Goal: Transaction & Acquisition: Obtain resource

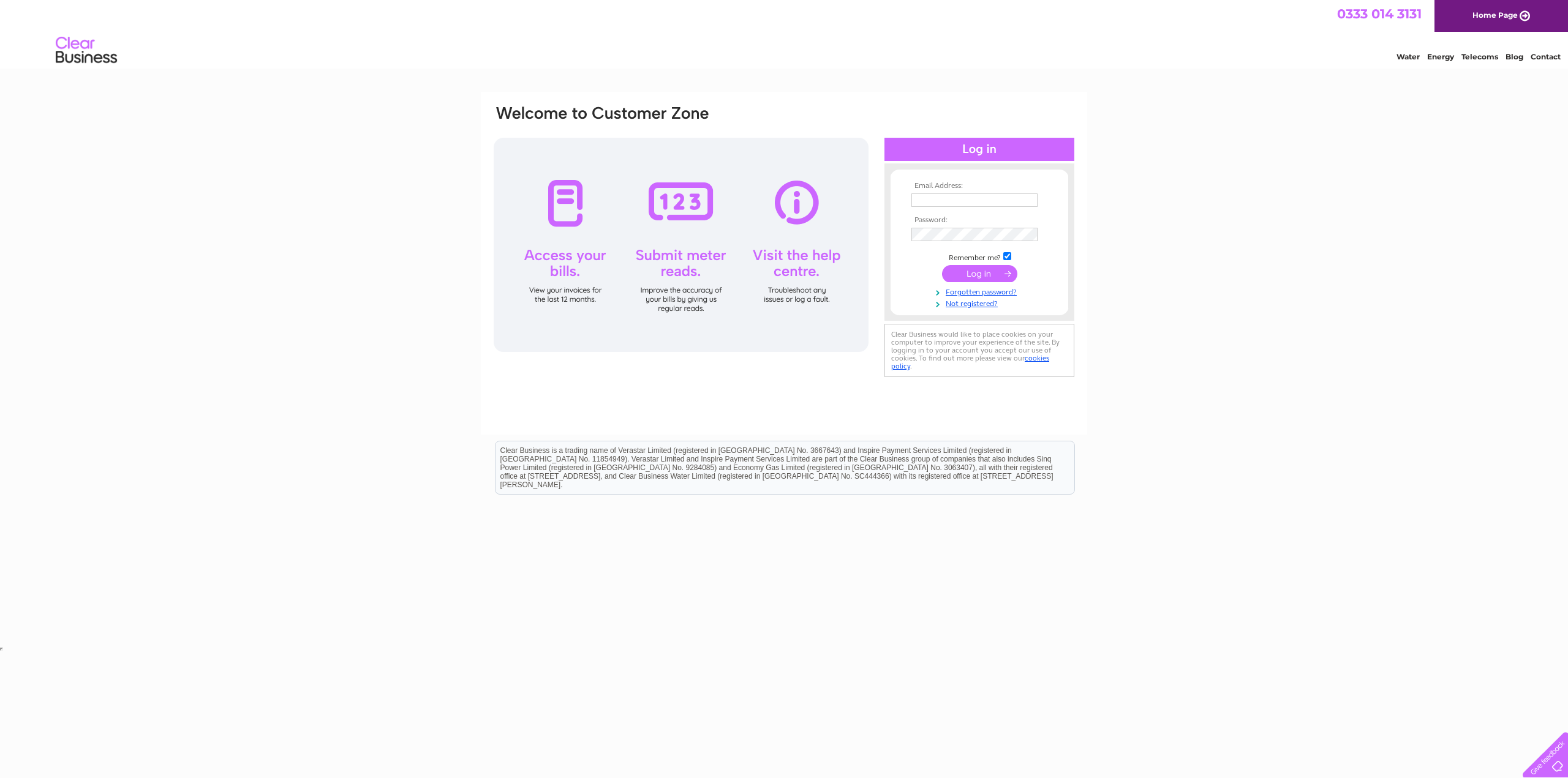
type input "[PERSON_NAME][EMAIL_ADDRESS][DOMAIN_NAME]"
click at [986, 269] on input "submit" at bounding box center [980, 274] width 75 height 17
type input "[PERSON_NAME][EMAIL_ADDRESS][DOMAIN_NAME]"
click at [996, 275] on input "submit" at bounding box center [980, 274] width 75 height 17
type input "[PERSON_NAME][EMAIL_ADDRESS][DOMAIN_NAME]"
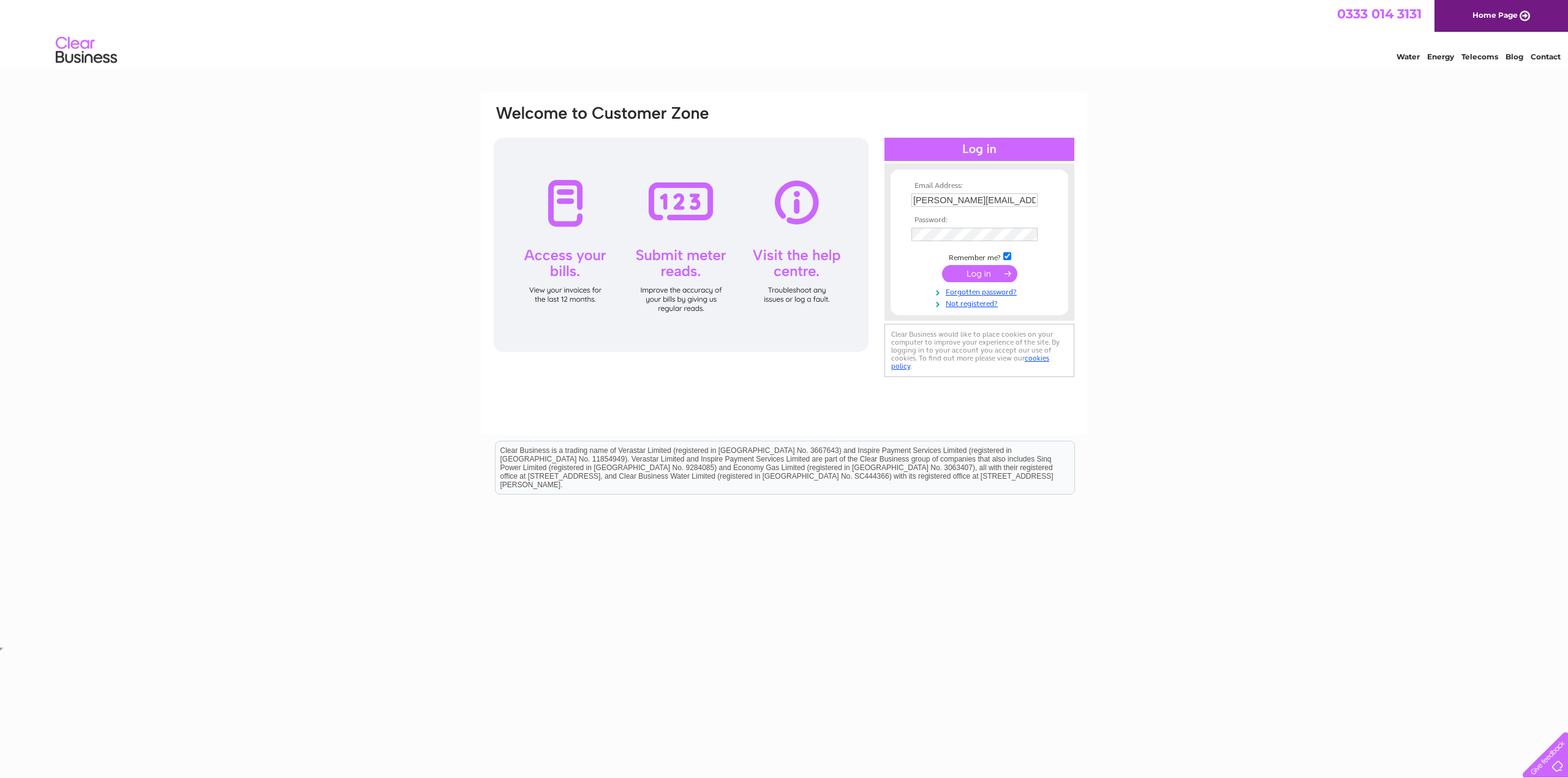
click at [985, 275] on input "submit" at bounding box center [980, 274] width 75 height 17
drag, startPoint x: 985, startPoint y: 275, endPoint x: 1233, endPoint y: 344, distance: 257.4
click at [987, 275] on input "submit" at bounding box center [980, 274] width 75 height 17
type input "tom@proagri.co.uk"
click at [996, 273] on input "submit" at bounding box center [980, 274] width 75 height 17
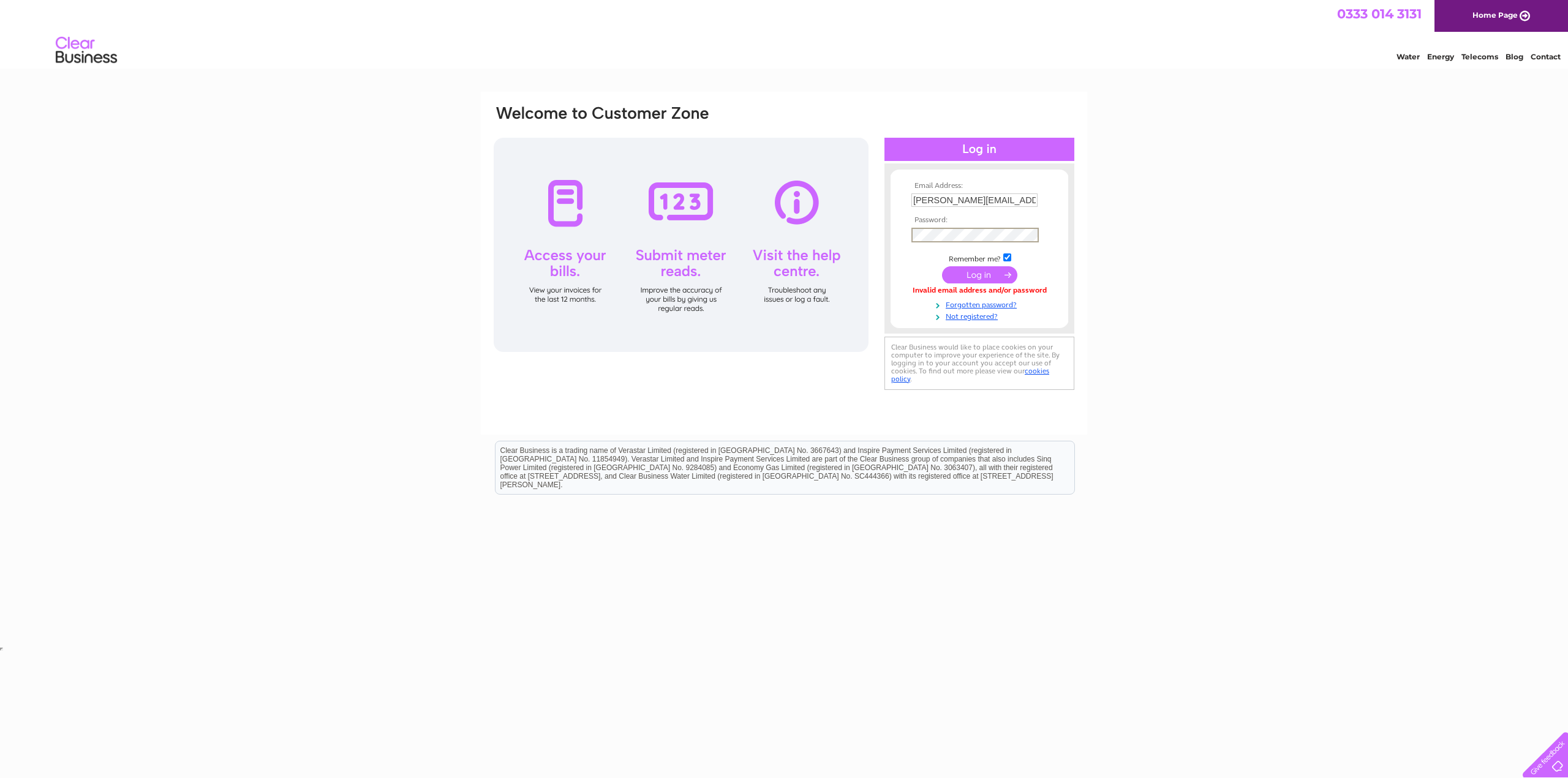
click at [842, 226] on div "Email Address: tom@proagri.co.uk Password:" at bounding box center [784, 248] width 583 height 289
click at [942, 266] on input "submit" at bounding box center [980, 275] width 75 height 17
click at [970, 276] on input "submit" at bounding box center [980, 274] width 75 height 17
click at [984, 273] on input "submit" at bounding box center [980, 274] width 75 height 17
click at [1011, 274] on input "submit" at bounding box center [980, 274] width 75 height 17
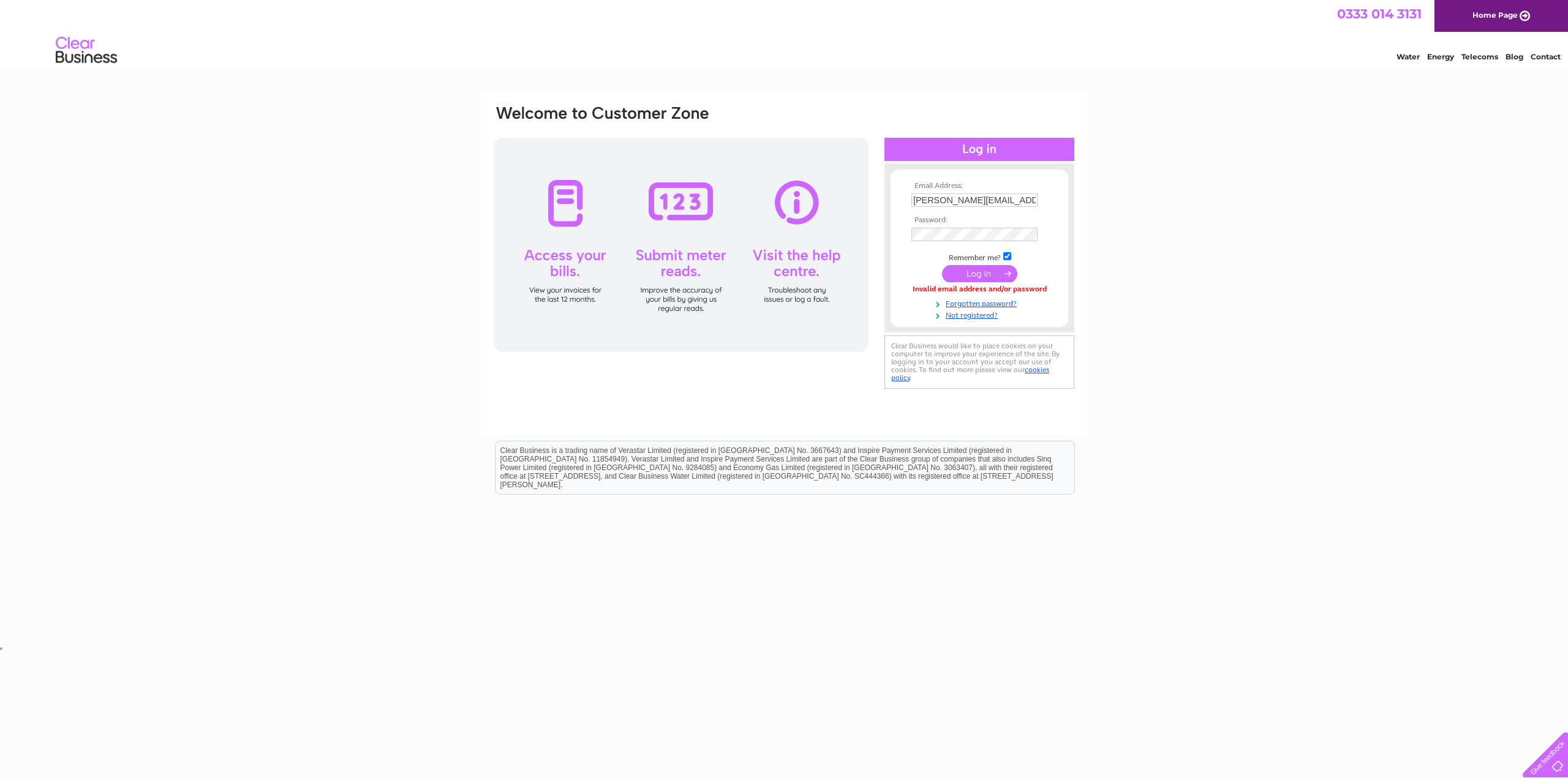
click at [1199, 191] on div "Email Address: tom@proagri.co.uk Password:" at bounding box center [784, 367] width 1568 height 552
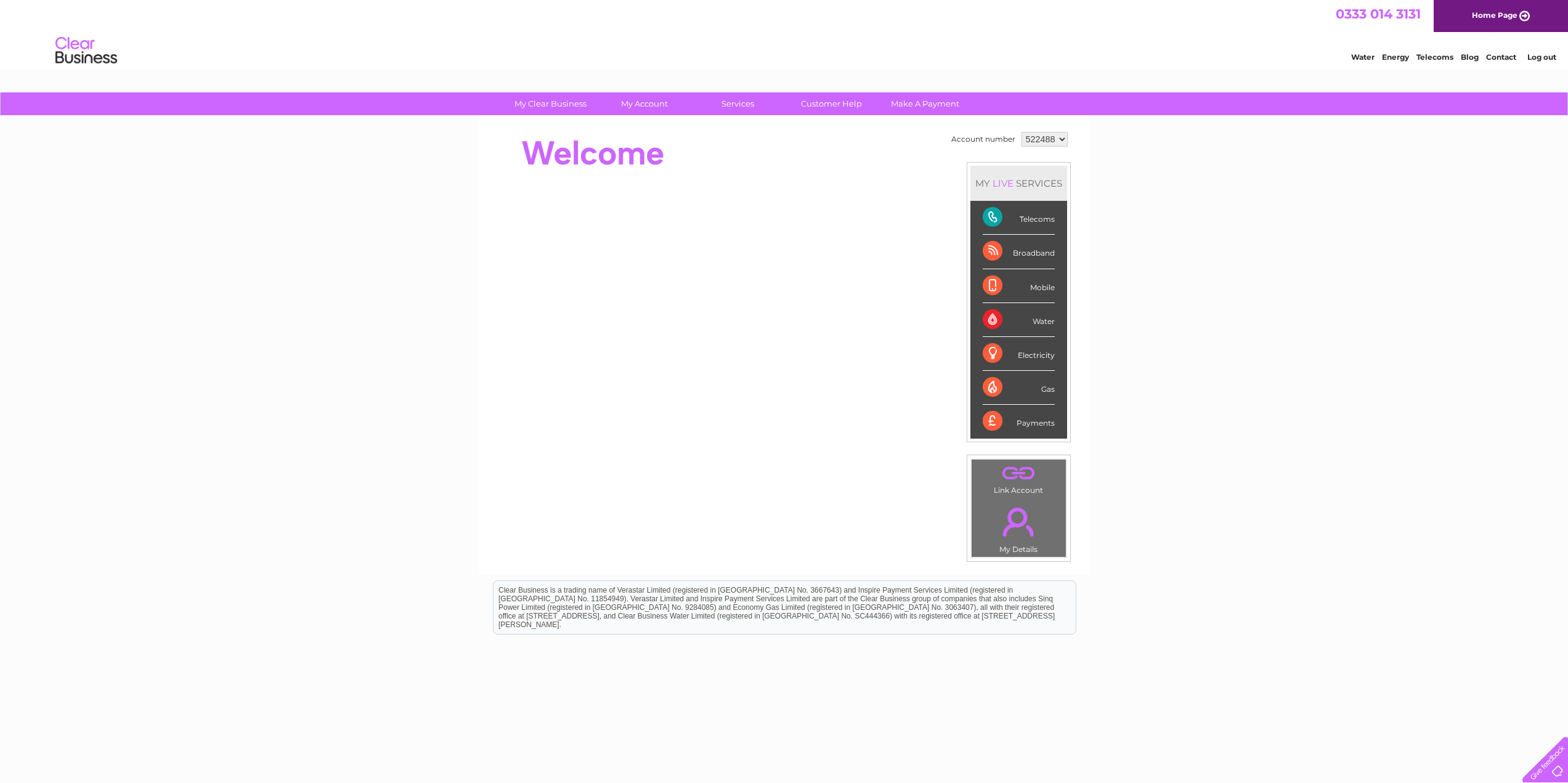
click at [1047, 140] on select "522488 945223" at bounding box center [1045, 140] width 46 height 15
select select "945223"
click at [1022, 132] on select "522488 945223" at bounding box center [1045, 140] width 46 height 15
click at [649, 120] on link "Bills and Payments" at bounding box center [649, 128] width 102 height 25
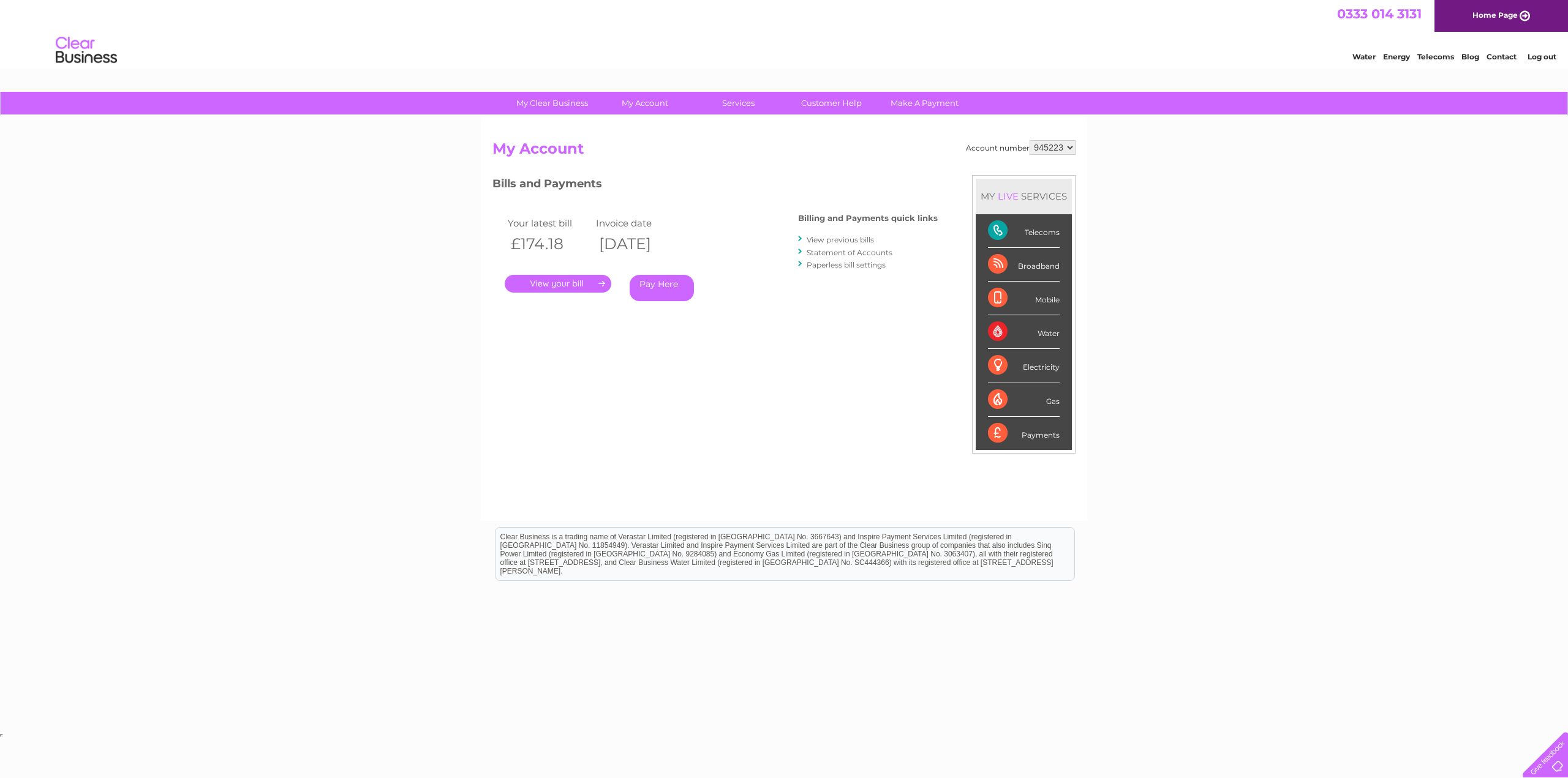
click at [1042, 147] on select "522488 945223" at bounding box center [1052, 148] width 46 height 15
select select "522488"
click at [1029, 141] on select "522488 945223" at bounding box center [1052, 148] width 46 height 15
click at [566, 286] on link "." at bounding box center [558, 283] width 107 height 17
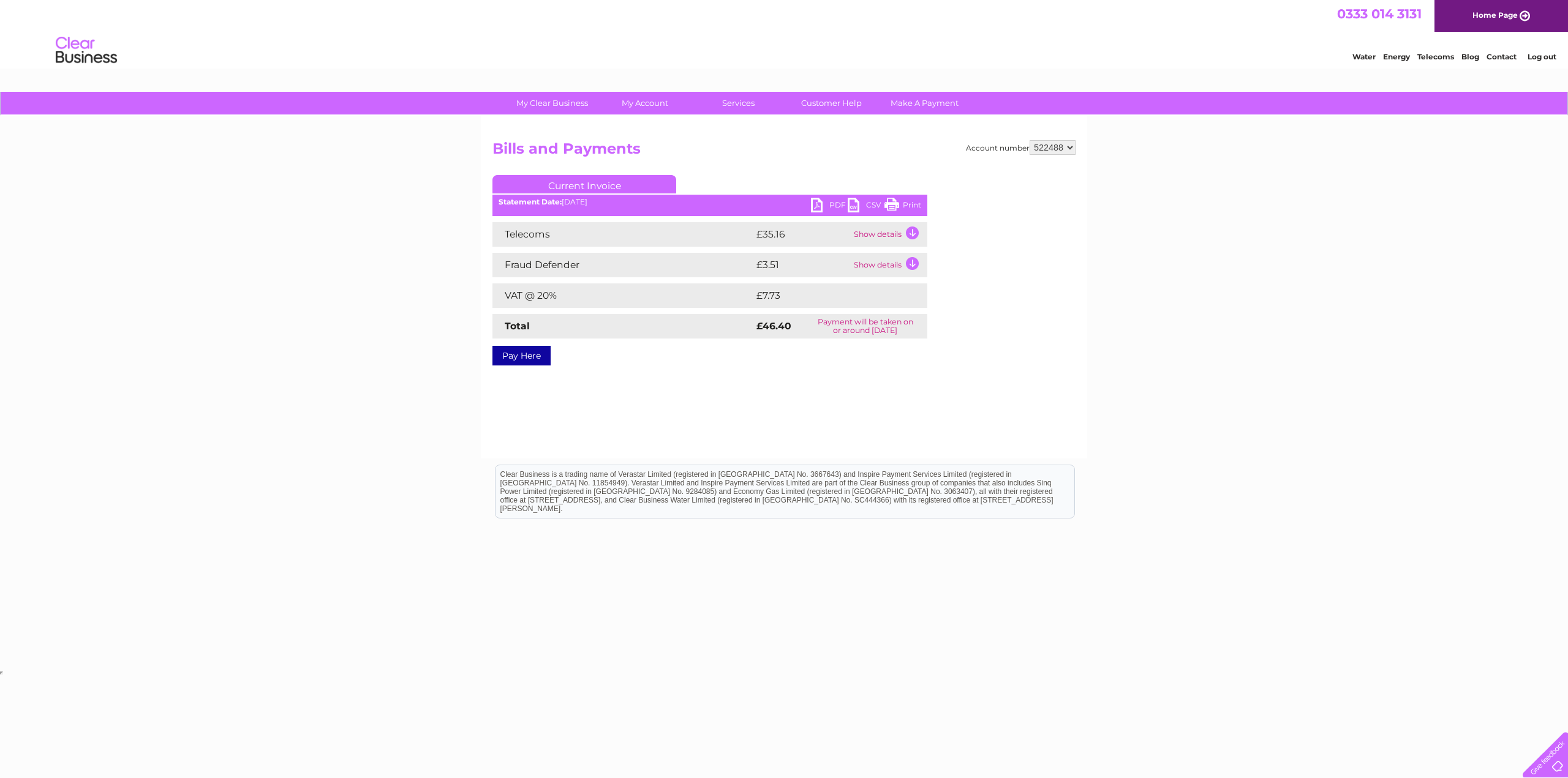
click at [838, 206] on link "PDF" at bounding box center [829, 206] width 37 height 17
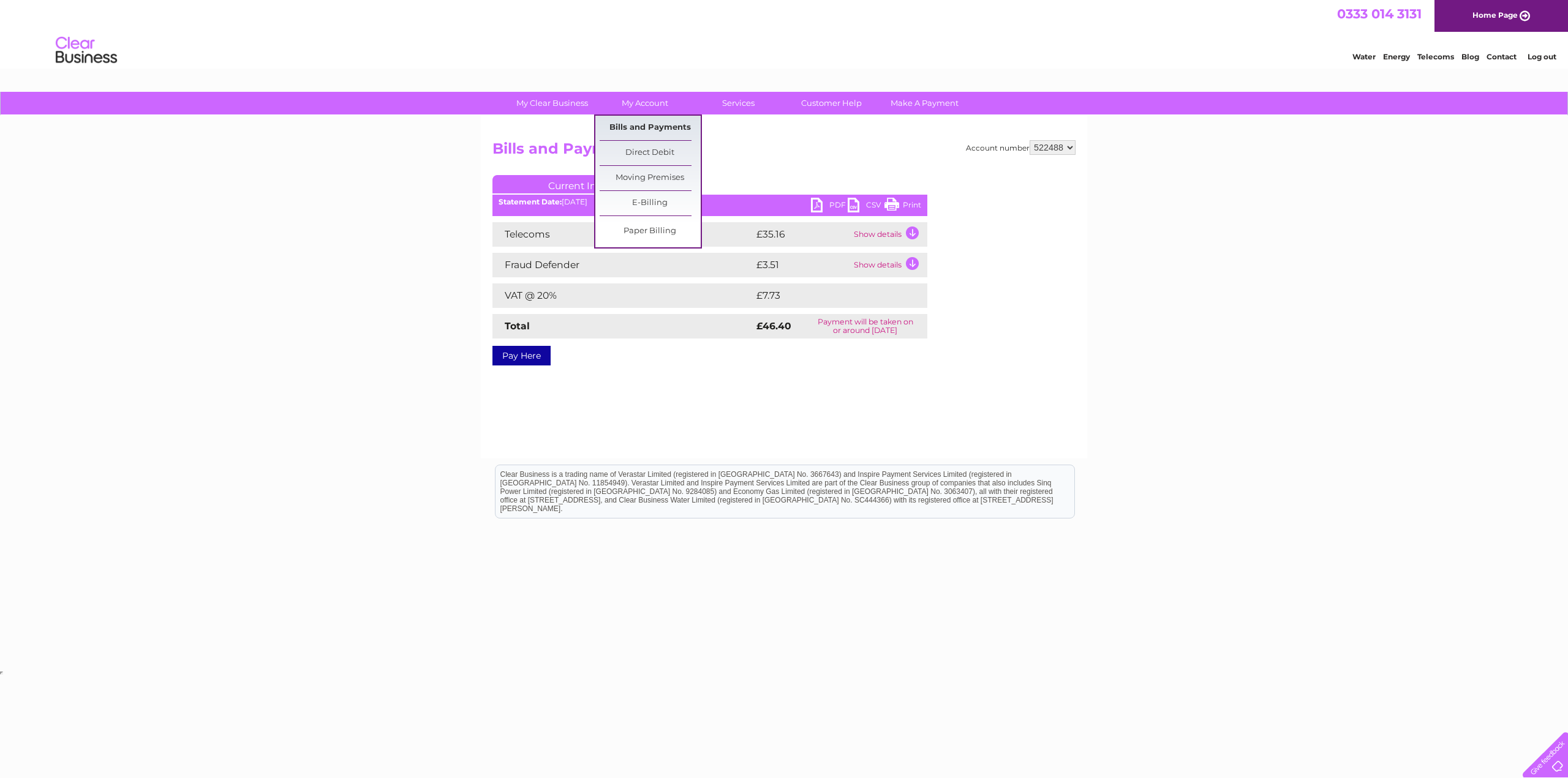
click at [627, 121] on link "Bills and Payments" at bounding box center [650, 128] width 101 height 25
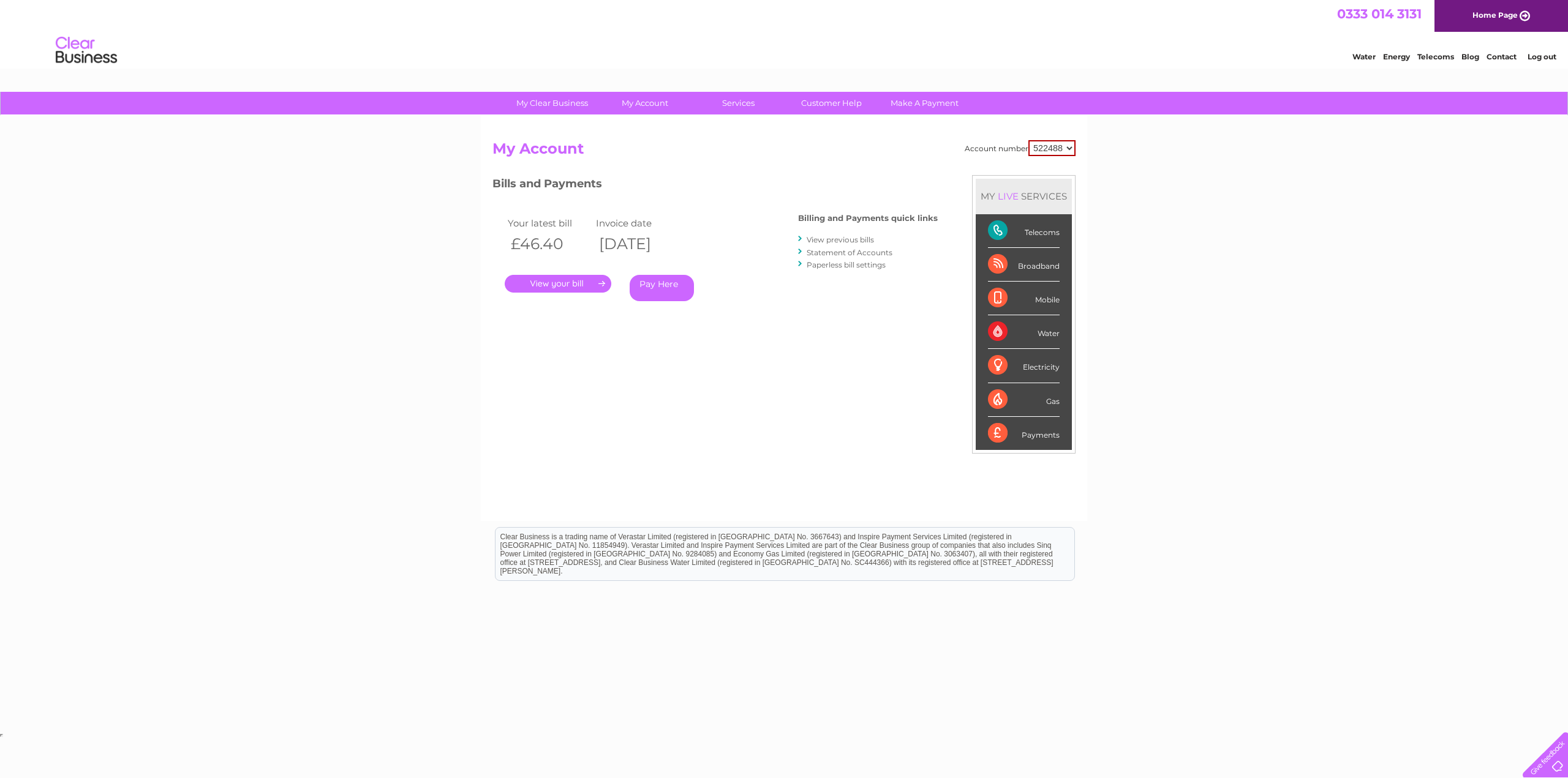
click at [835, 236] on link "View previous bills" at bounding box center [840, 240] width 67 height 9
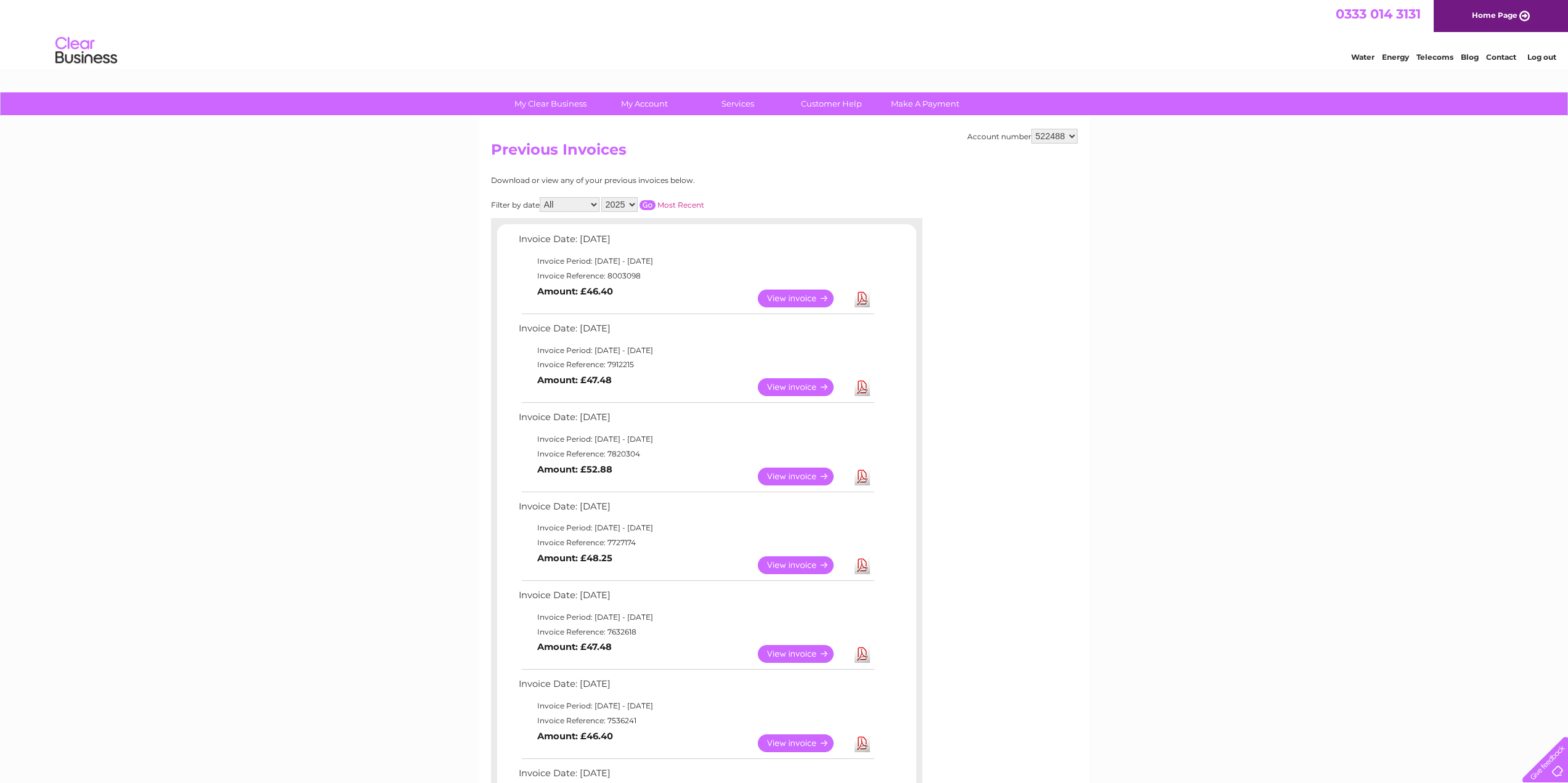
click at [865, 385] on link "Download" at bounding box center [862, 386] width 16 height 18
click at [862, 479] on link "Download" at bounding box center [862, 476] width 16 height 18
